Goal: Check status: Check status

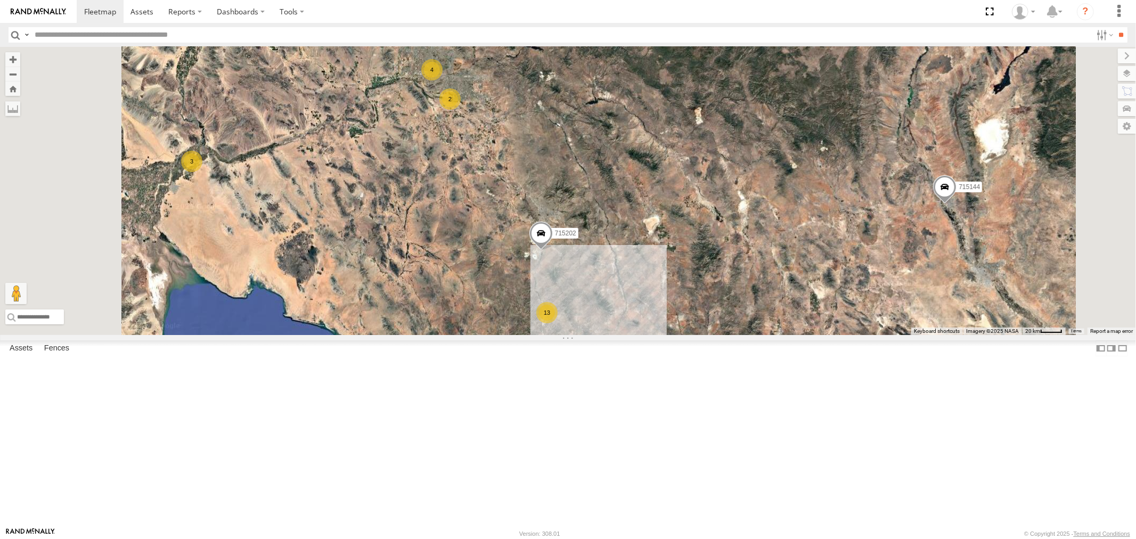
click at [0, 0] on div "P13 ([PERSON_NAME])" at bounding box center [0, 0] width 0 height 0
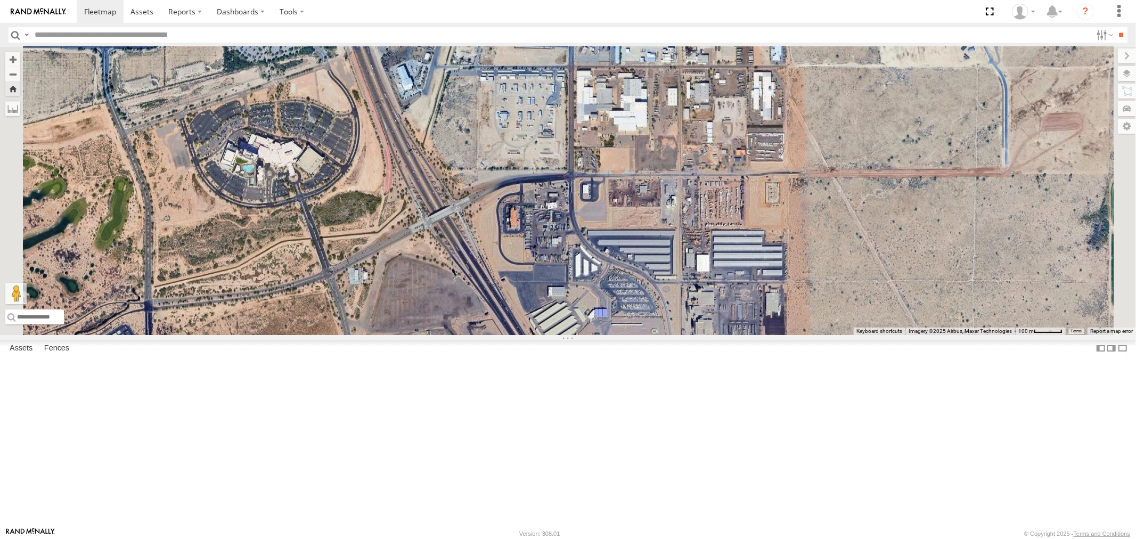
click at [0, 0] on div "P13 ([PERSON_NAME])" at bounding box center [0, 0] width 0 height 0
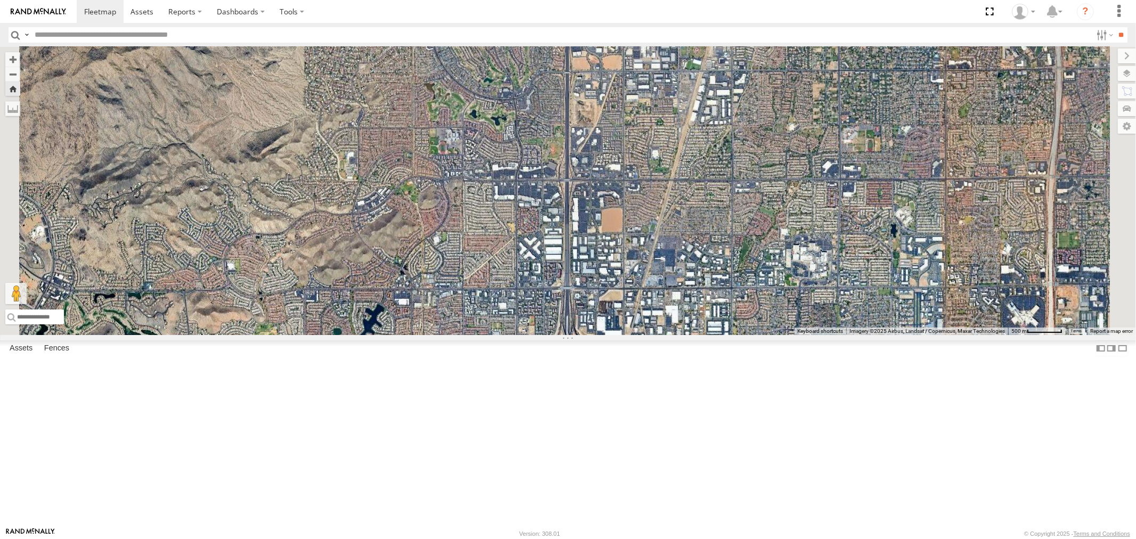
click at [0, 0] on div "All Assets" at bounding box center [0, 0] width 0 height 0
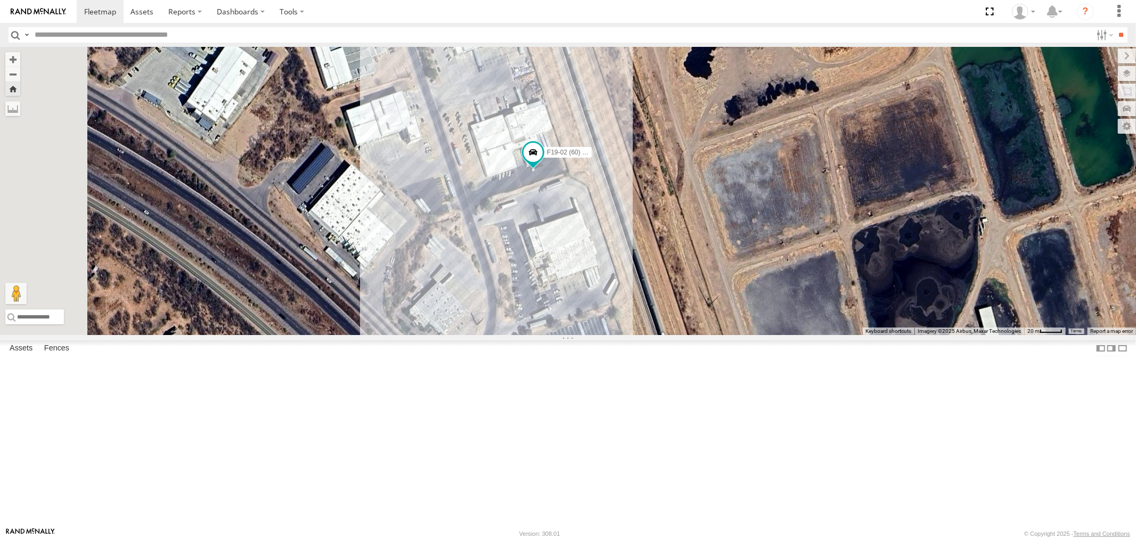
drag, startPoint x: 699, startPoint y: 327, endPoint x: 669, endPoint y: 313, distance: 33.2
click at [669, 313] on div "F19-02 (60) - [PERSON_NAME]" at bounding box center [568, 191] width 1136 height 288
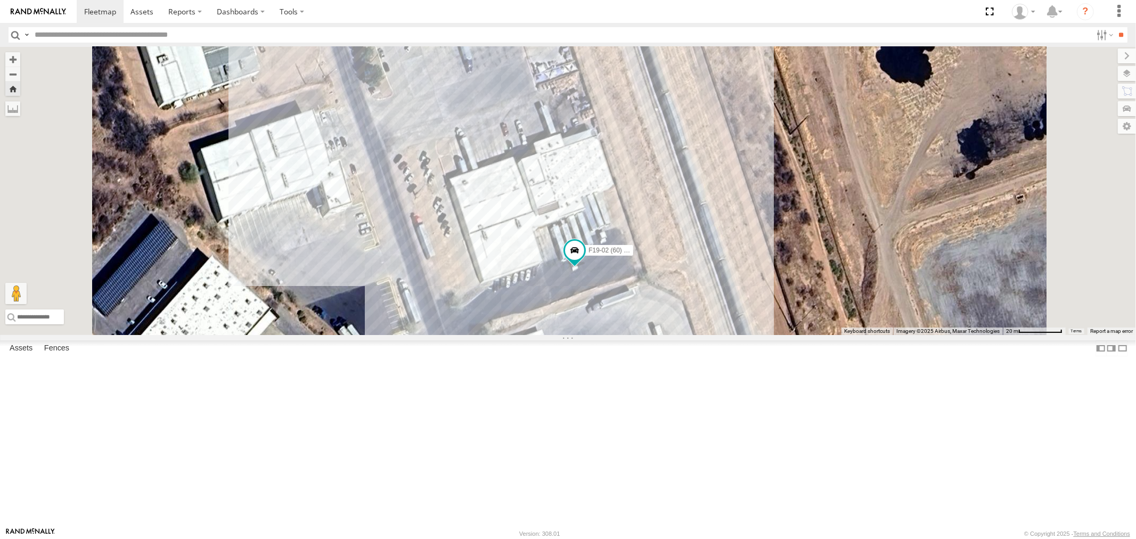
drag, startPoint x: 637, startPoint y: 209, endPoint x: 659, endPoint y: 294, distance: 87.7
click at [659, 294] on div "F19-02 (60) - [PERSON_NAME]" at bounding box center [568, 191] width 1136 height 288
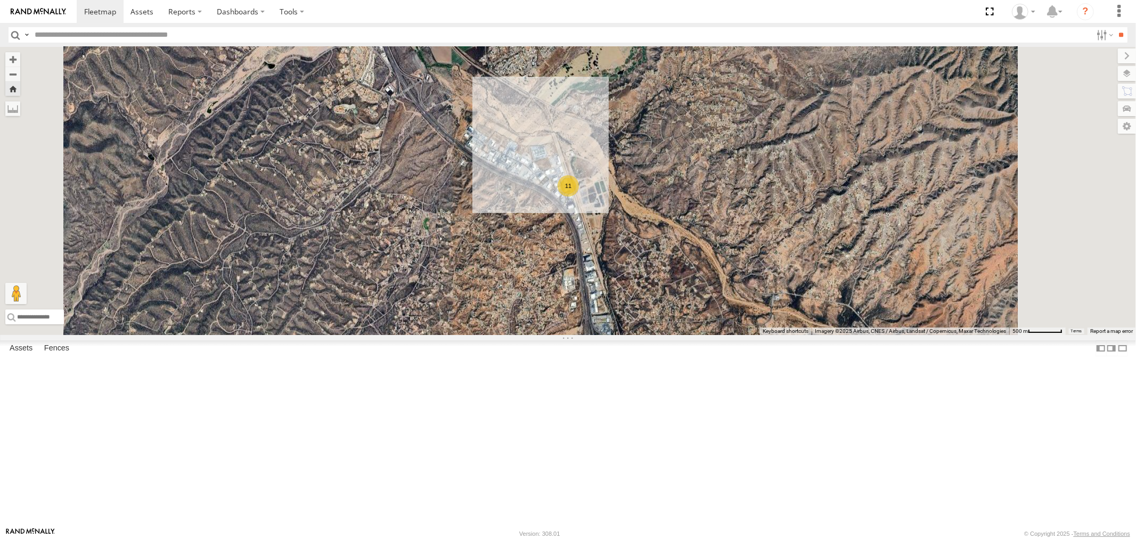
click at [0, 0] on div "P13 ([PERSON_NAME])" at bounding box center [0, 0] width 0 height 0
